Goal: Transaction & Acquisition: Purchase product/service

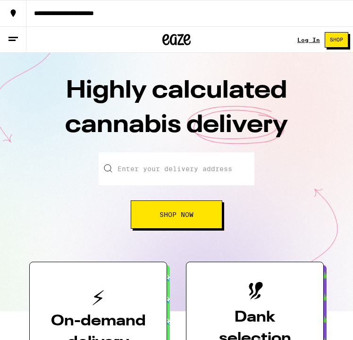
click at [156, 173] on input "Enter your delivery address" at bounding box center [177, 168] width 156 height 33
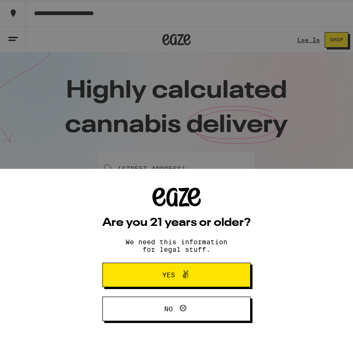
click at [162, 277] on span "Yes" at bounding box center [168, 275] width 13 height 7
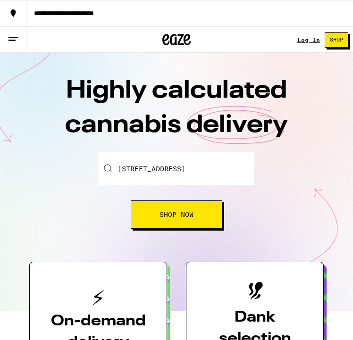
click at [165, 214] on span "Shop Now" at bounding box center [177, 214] width 34 height 7
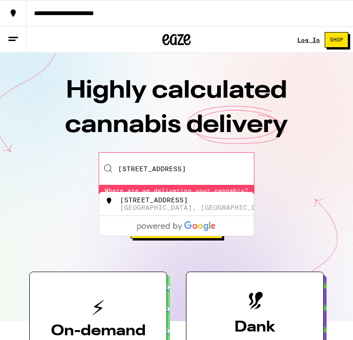
click at [162, 208] on div "[GEOGRAPHIC_DATA], [GEOGRAPHIC_DATA]" at bounding box center [196, 208] width 153 height 8
type input "[STREET_ADDRESS]"
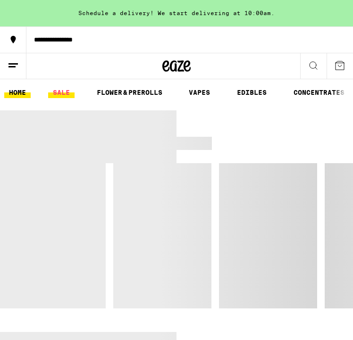
click at [66, 98] on link "SALE" at bounding box center [61, 92] width 26 height 11
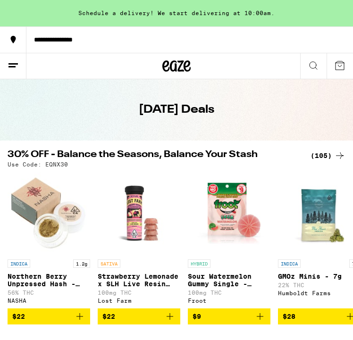
scroll to position [36, 0]
